Goal: Information Seeking & Learning: Learn about a topic

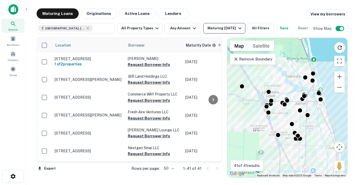
click at [228, 26] on div "Maturing In 1 Year" at bounding box center [226, 28] width 36 height 6
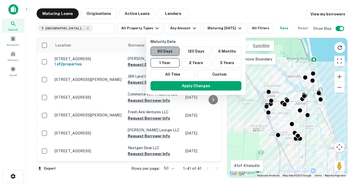
click at [168, 49] on button "90 Days" at bounding box center [165, 51] width 29 height 9
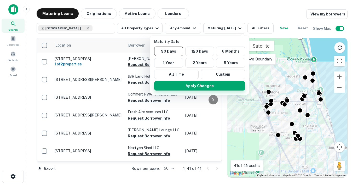
click at [187, 86] on button "Apply Changes" at bounding box center [199, 85] width 91 height 9
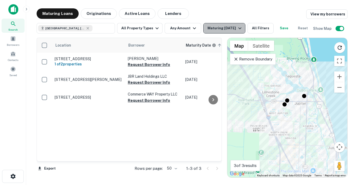
click at [234, 28] on div "Maturing In 90 Days" at bounding box center [226, 28] width 36 height 6
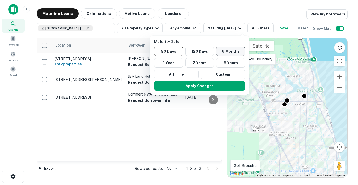
click at [224, 52] on button "6 Months" at bounding box center [230, 51] width 29 height 9
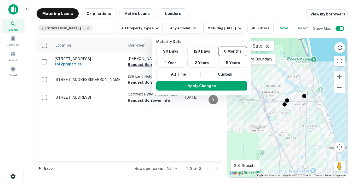
click at [178, 28] on div at bounding box center [179, 92] width 358 height 185
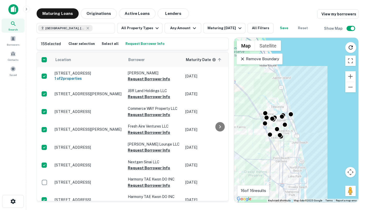
scroll to position [164, 0]
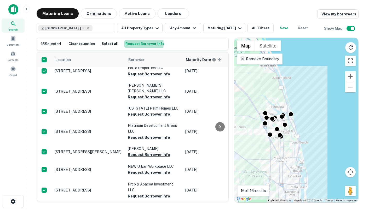
click at [132, 44] on button "Request Borrower Info" at bounding box center [145, 44] width 42 height 8
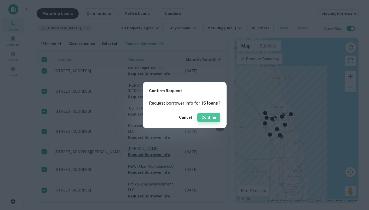
click at [210, 121] on button "Confirm" at bounding box center [208, 117] width 23 height 9
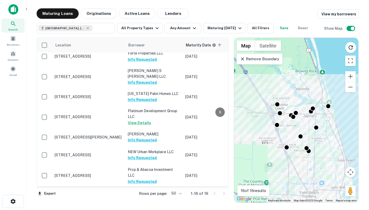
scroll to position [164, 0]
click at [15, 43] on span "Borrowers" at bounding box center [13, 45] width 13 height 4
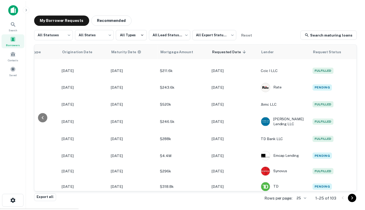
scroll to position [18, 240]
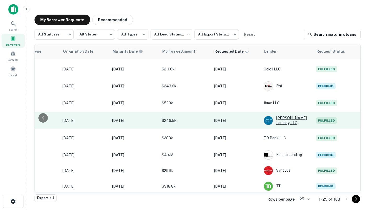
click at [266, 118] on img at bounding box center [268, 120] width 9 height 9
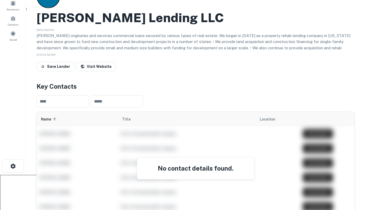
scroll to position [36, 0]
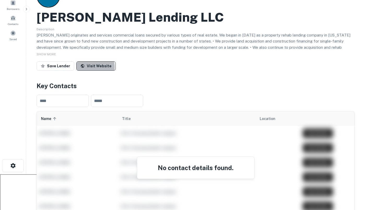
click at [90, 67] on link "Visit Website" at bounding box center [95, 65] width 39 height 9
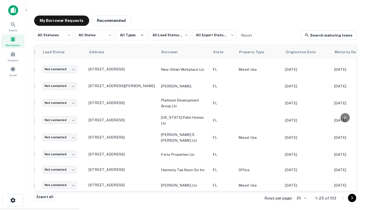
scroll to position [18, 0]
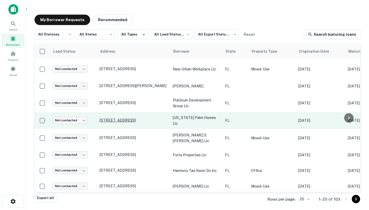
click at [121, 118] on p "[STREET_ADDRESS]" at bounding box center [134, 120] width 68 height 5
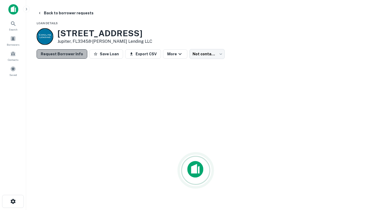
click at [66, 55] on button "Request Borrower Info" at bounding box center [62, 53] width 51 height 9
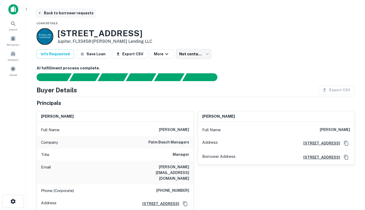
click at [52, 11] on button "Back to borrower requests" at bounding box center [66, 12] width 60 height 9
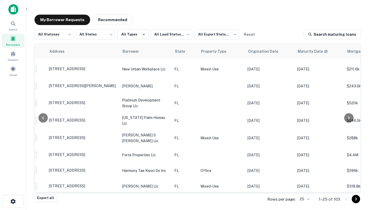
scroll to position [18, 20]
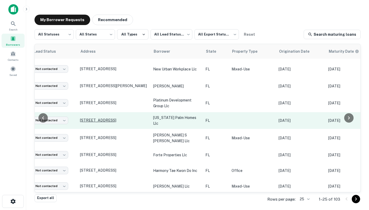
click at [117, 118] on p "6888 173rd Pl N Jupiter, FL33458" at bounding box center [114, 120] width 68 height 5
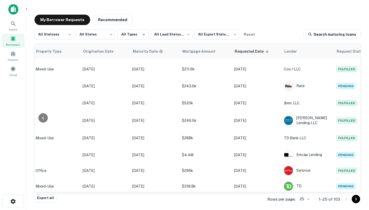
scroll to position [18, 240]
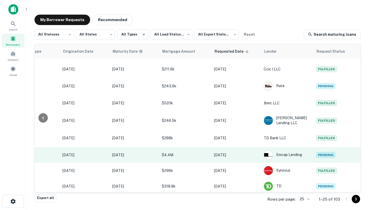
click at [94, 155] on td "Jan 19, 2021" at bounding box center [85, 155] width 50 height 16
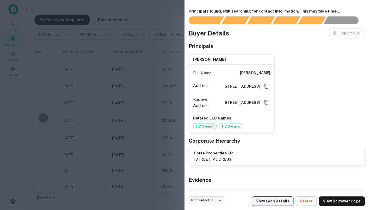
click at [285, 204] on link "View Loan Details" at bounding box center [273, 201] width 42 height 9
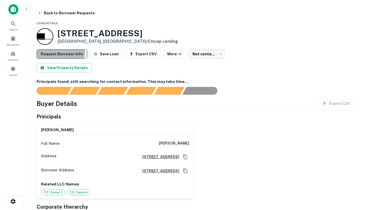
drag, startPoint x: 60, startPoint y: 53, endPoint x: 67, endPoint y: 53, distance: 6.5
click at [61, 53] on button "Request Borrower Info" at bounding box center [62, 53] width 51 height 9
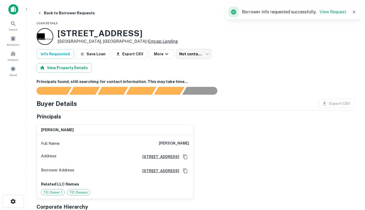
click at [148, 42] on link "Emcap Lending" at bounding box center [163, 41] width 30 height 5
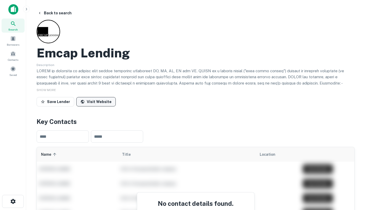
click at [89, 101] on link "Visit Website" at bounding box center [95, 101] width 39 height 9
click at [108, 102] on link "Visit Website" at bounding box center [95, 101] width 39 height 9
click at [52, 57] on h2 "Emcap Lending" at bounding box center [83, 52] width 93 height 15
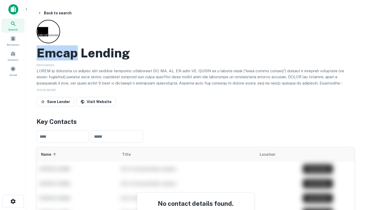
click at [52, 57] on h2 "Emcap Lending" at bounding box center [83, 52] width 93 height 15
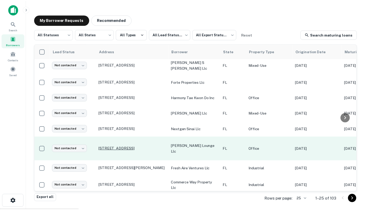
scroll to position [92, 0]
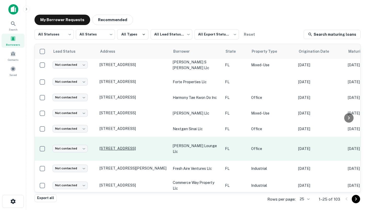
click at [112, 146] on p "[STREET_ADDRESS]" at bounding box center [134, 148] width 68 height 5
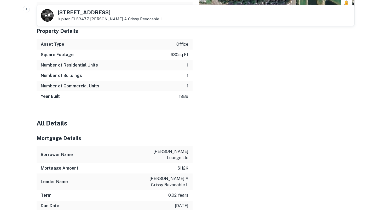
scroll to position [418, 0]
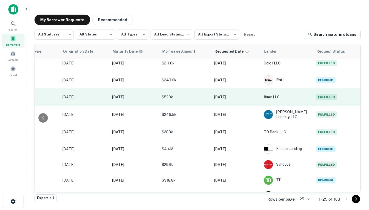
scroll to position [21, 240]
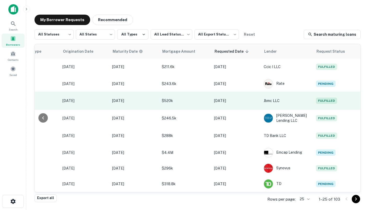
click at [268, 98] on p "Jbmc LLC" at bounding box center [287, 101] width 47 height 6
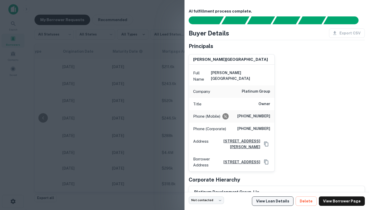
click at [285, 202] on link "View Loan Details" at bounding box center [273, 201] width 42 height 9
